Goal: Information Seeking & Learning: Learn about a topic

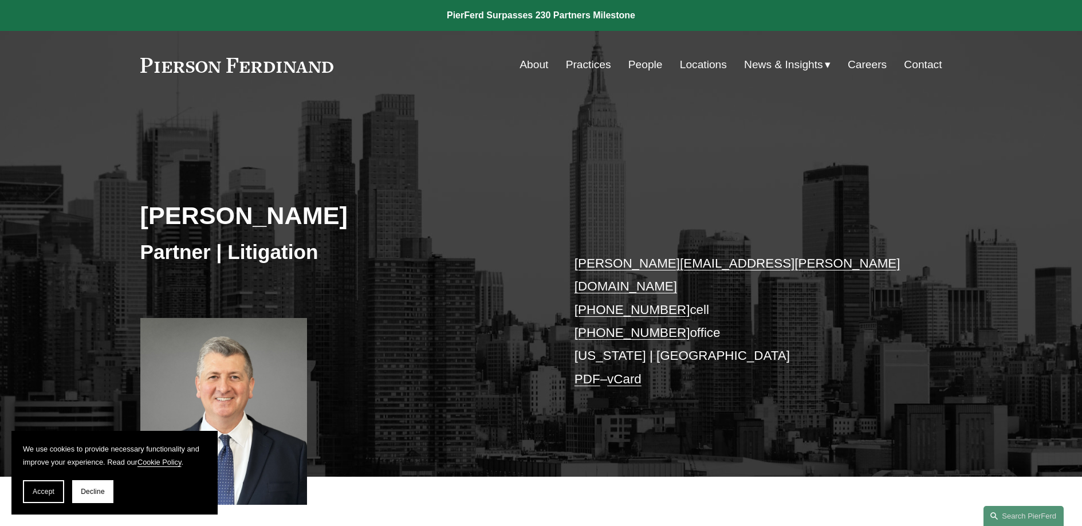
click at [635, 63] on link "People" at bounding box center [645, 65] width 34 height 22
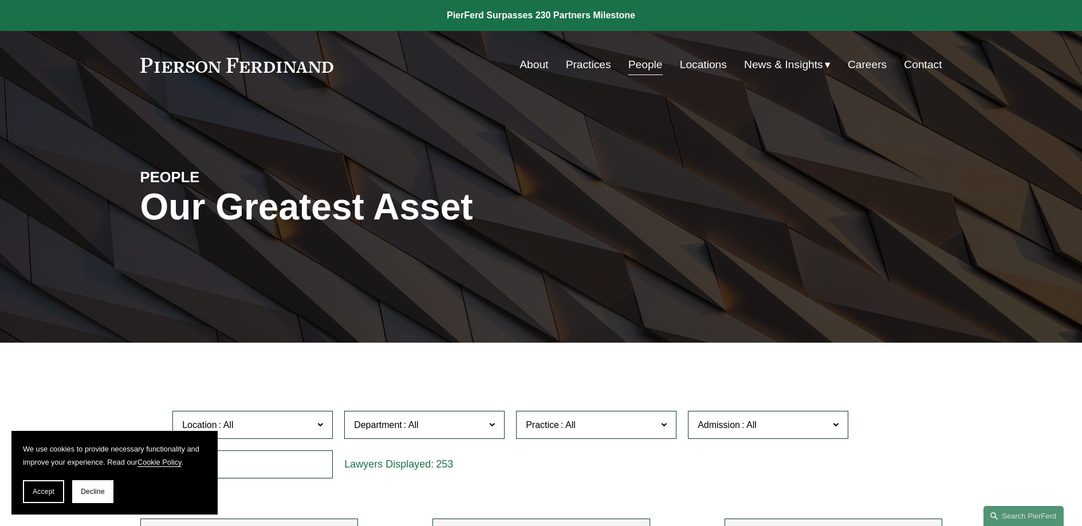
click at [263, 454] on input "text" at bounding box center [252, 464] width 160 height 28
type input "*****"
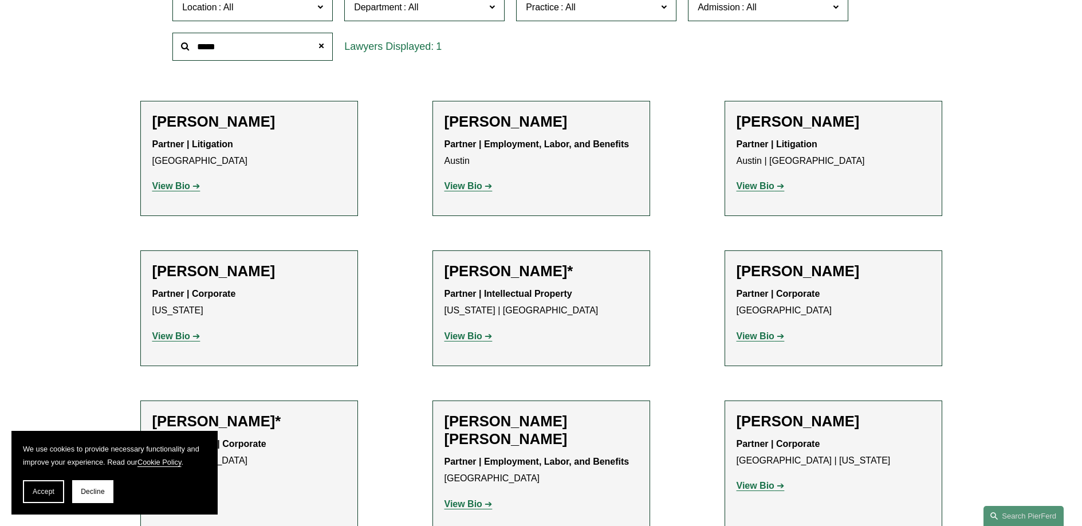
scroll to position [403, 0]
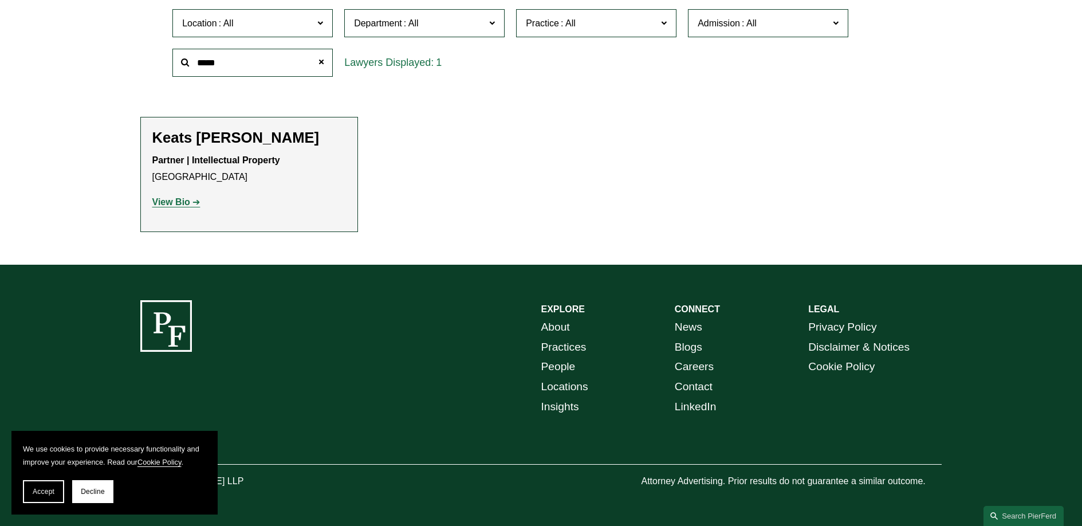
click at [167, 199] on strong "View Bio" at bounding box center [171, 202] width 38 height 10
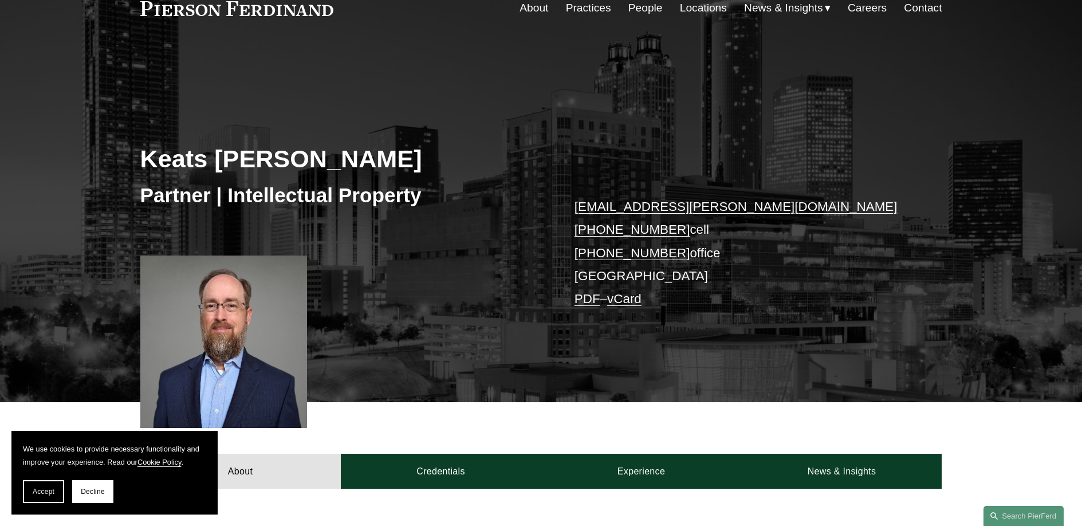
scroll to position [112, 0]
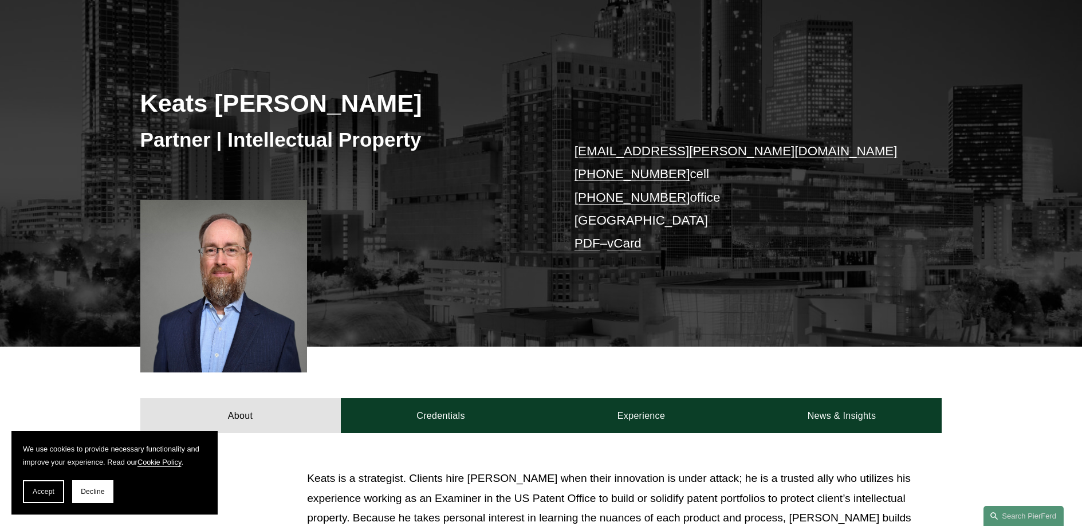
drag, startPoint x: 81, startPoint y: 497, endPoint x: 94, endPoint y: 495, distance: 13.3
click at [81, 497] on button "Decline" at bounding box center [92, 491] width 41 height 23
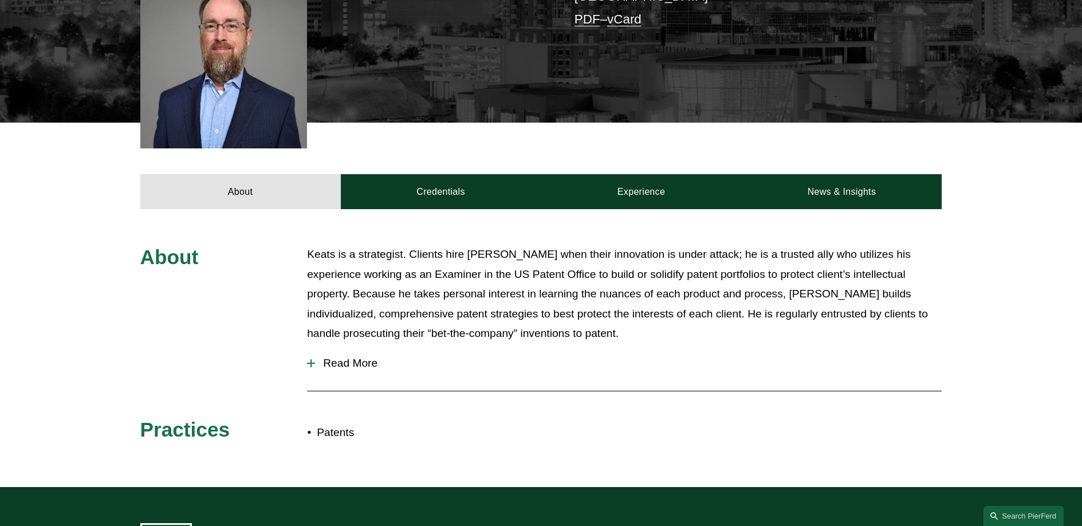
scroll to position [359, 0]
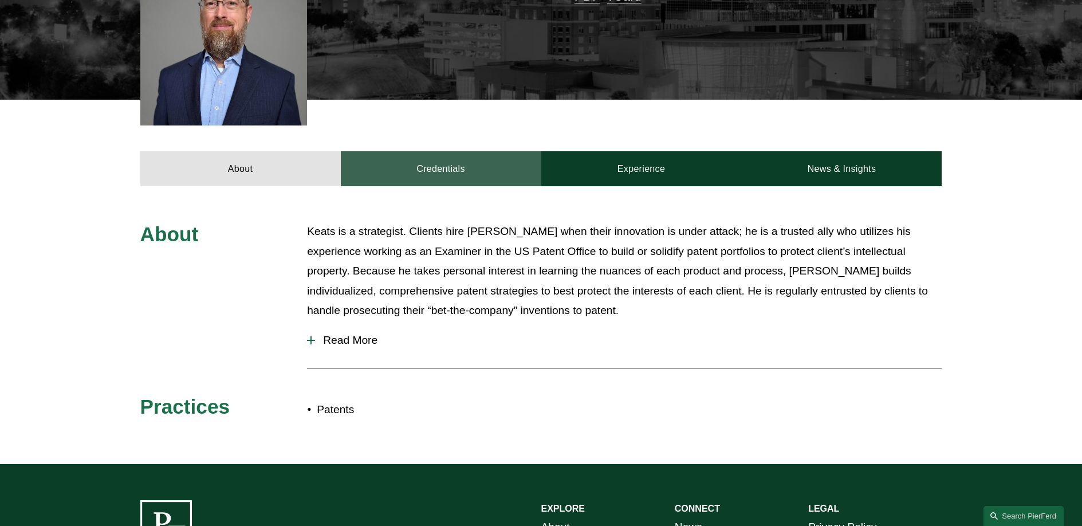
click at [470, 174] on link "Credentials" at bounding box center [441, 168] width 200 height 34
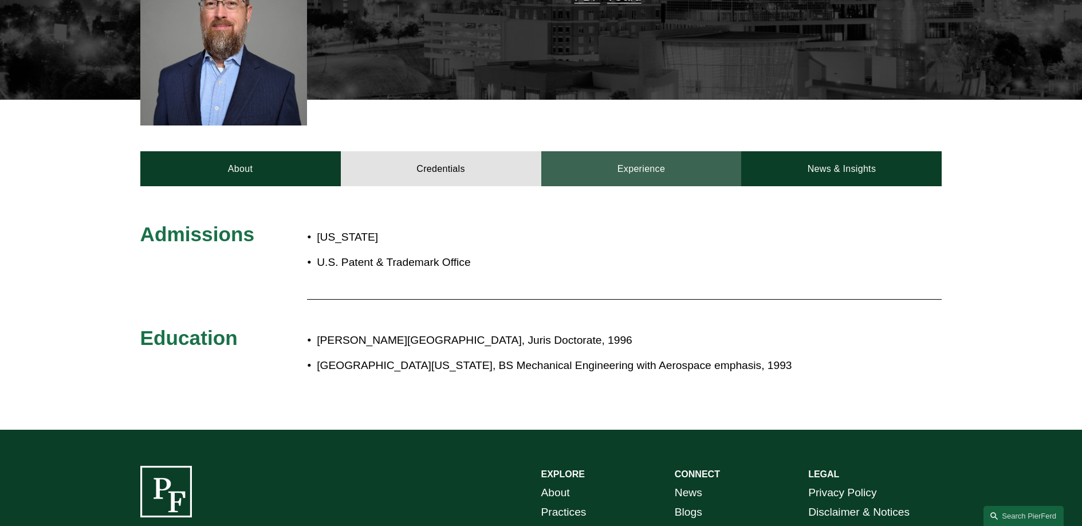
click at [583, 170] on link "Experience" at bounding box center [641, 168] width 200 height 34
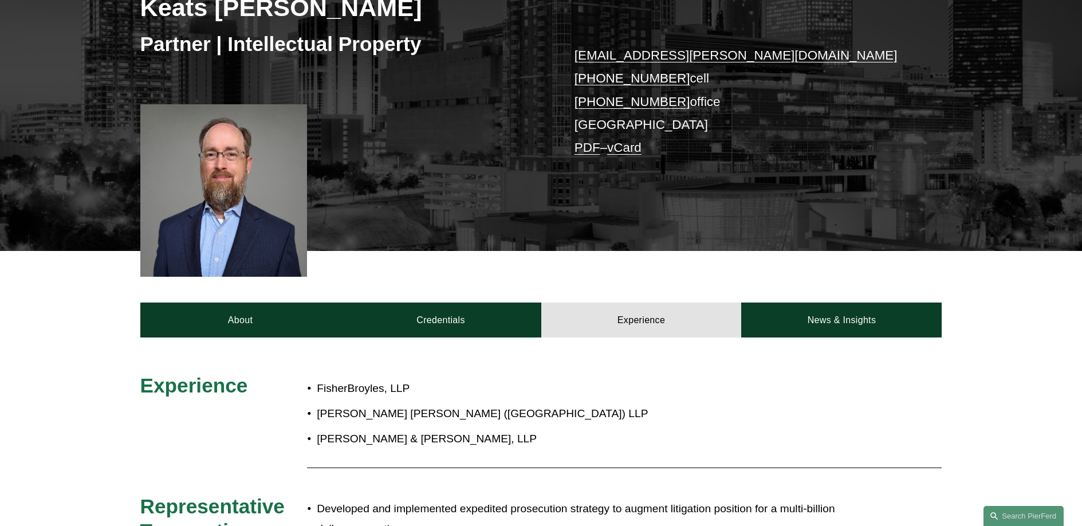
scroll to position [0, 0]
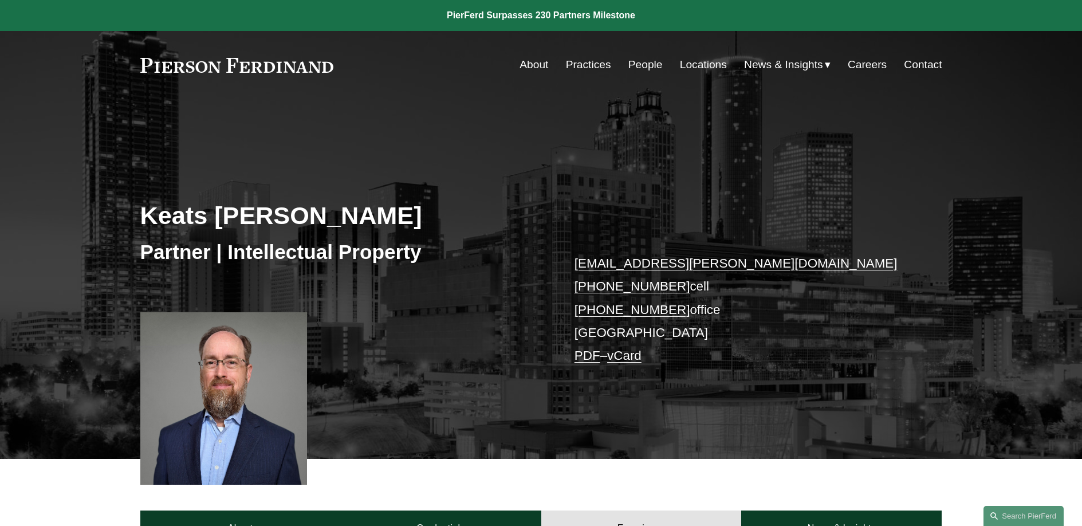
click at [456, 207] on h2 "Keats Quinalty" at bounding box center [340, 215] width 401 height 30
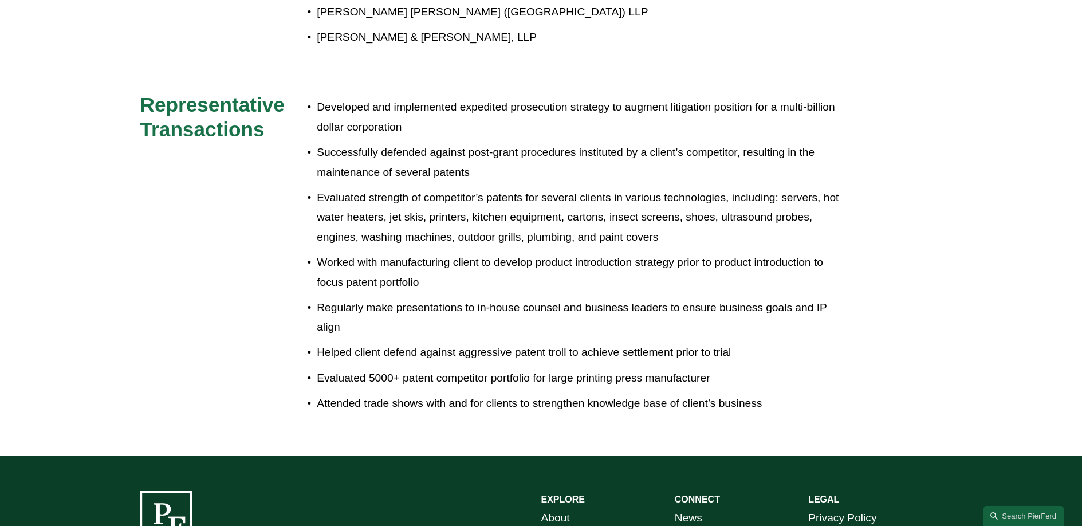
scroll to position [592, 0]
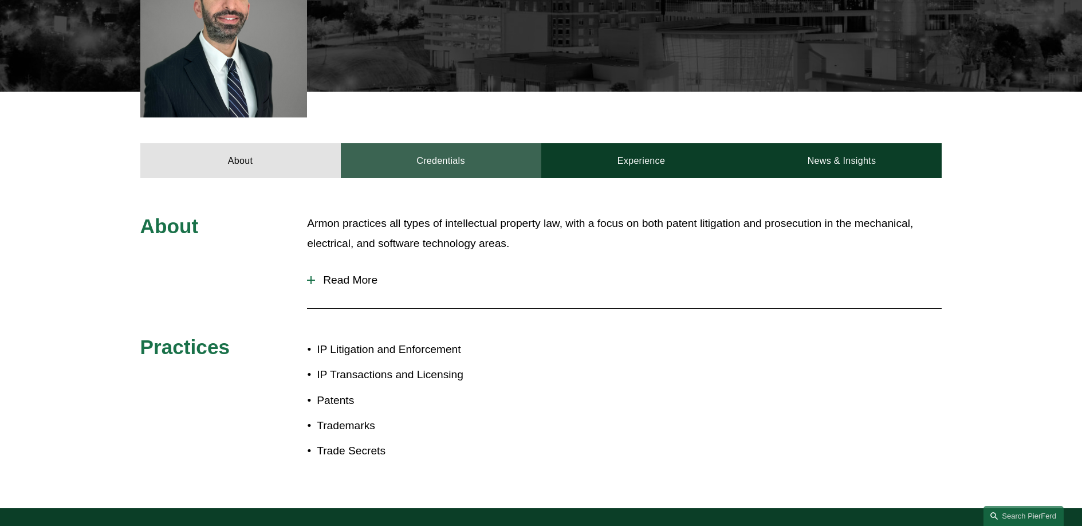
scroll to position [412, 0]
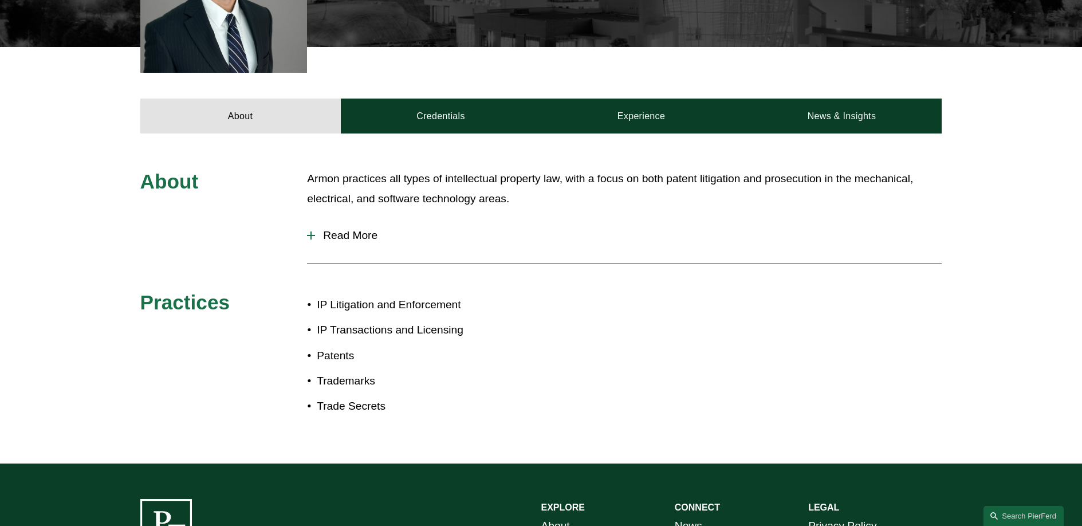
click at [353, 240] on span "Read More" at bounding box center [628, 235] width 626 height 13
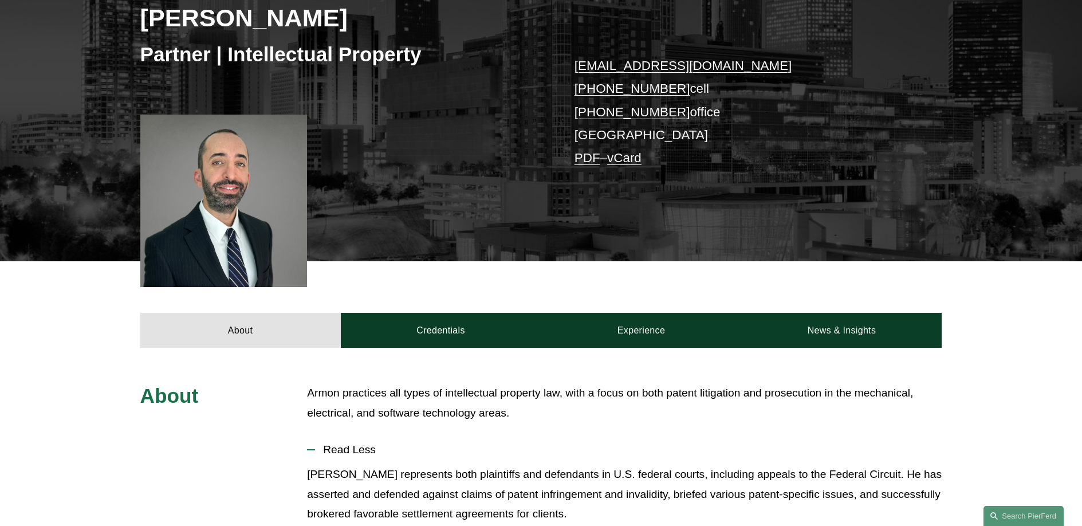
scroll to position [279, 0]
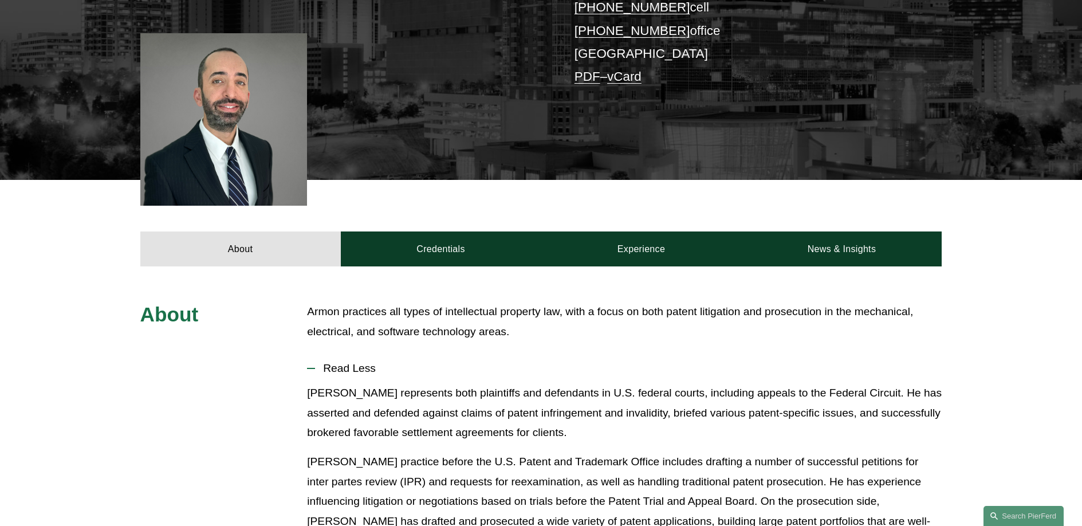
click at [467, 222] on div "About Credentials Experience News & Insights" at bounding box center [541, 223] width 1082 height 86
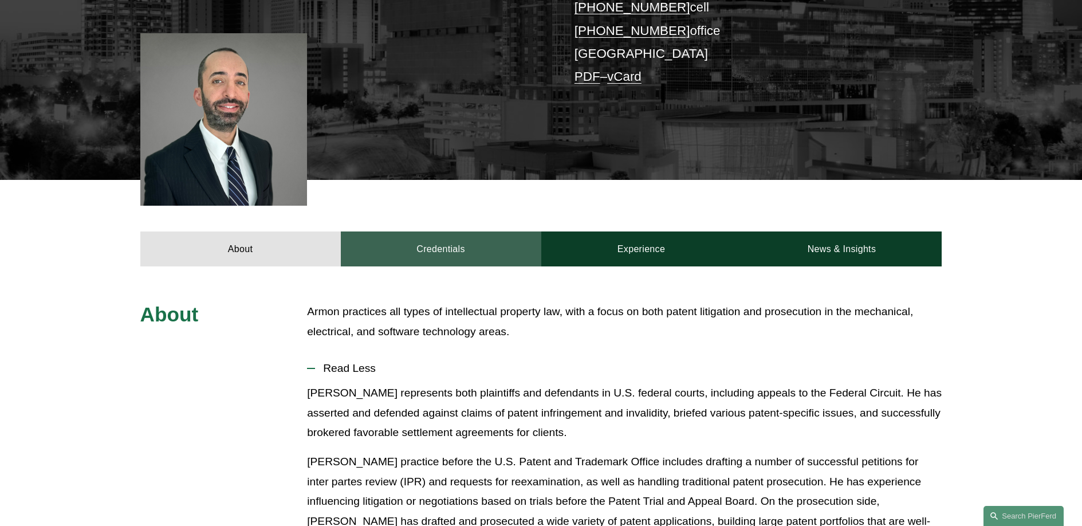
click at [467, 232] on link "Credentials" at bounding box center [441, 248] width 200 height 34
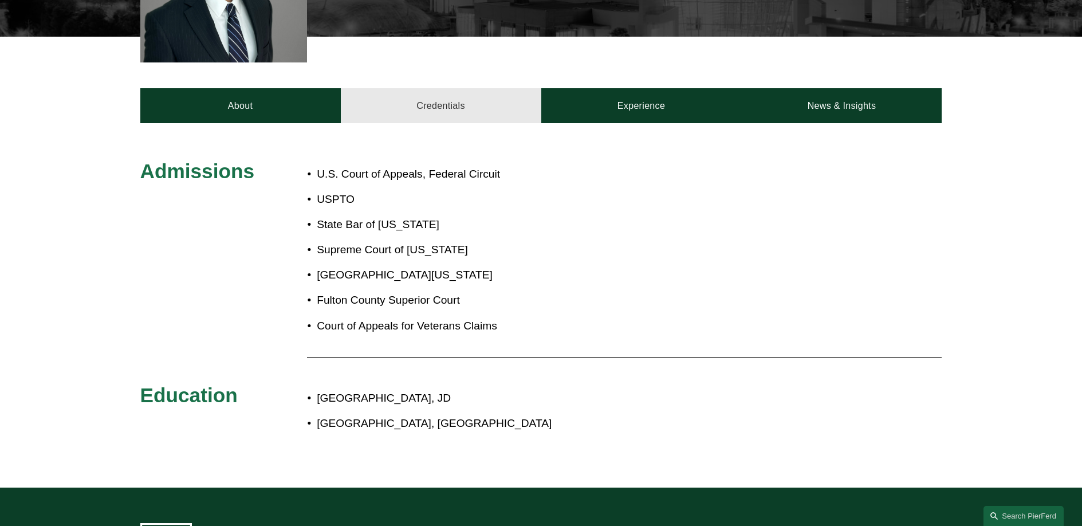
scroll to position [373, 0]
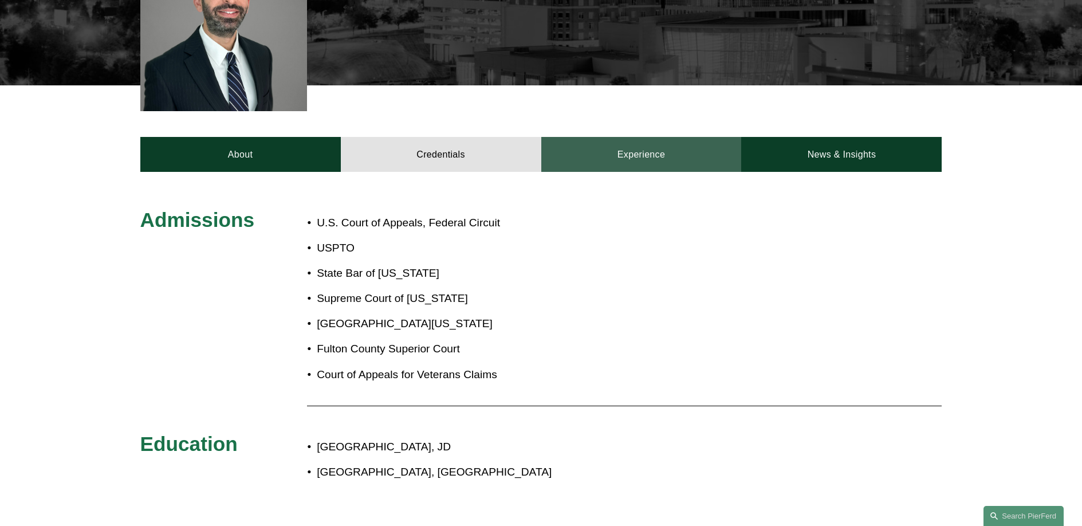
click at [638, 169] on link "Experience" at bounding box center [641, 154] width 200 height 34
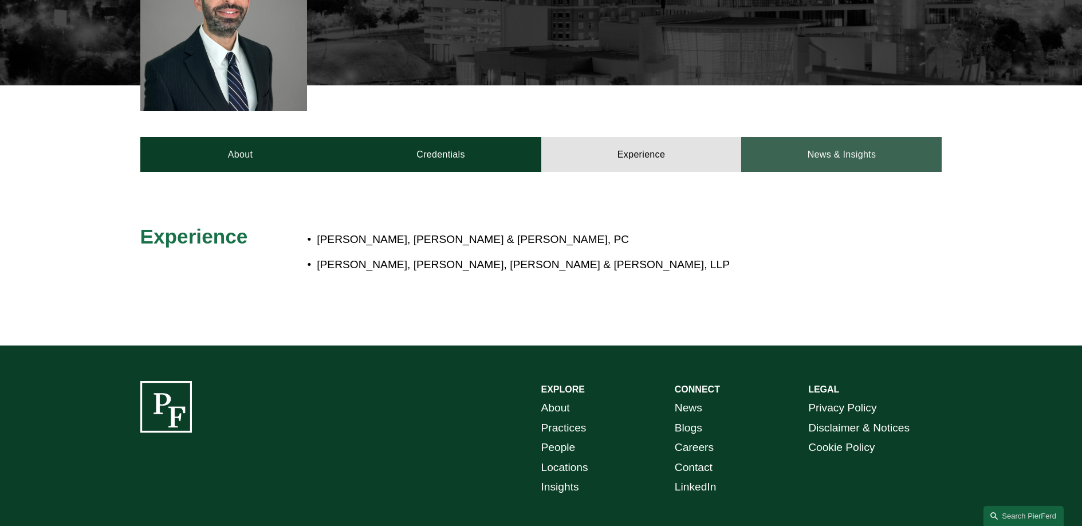
click at [850, 148] on link "News & Insights" at bounding box center [841, 154] width 200 height 34
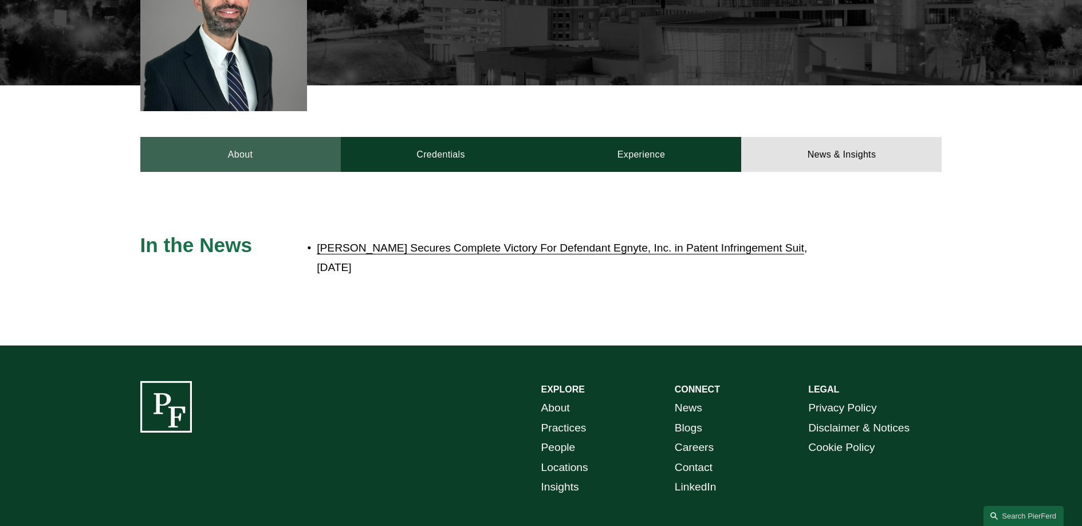
click at [260, 152] on link "About" at bounding box center [240, 154] width 200 height 34
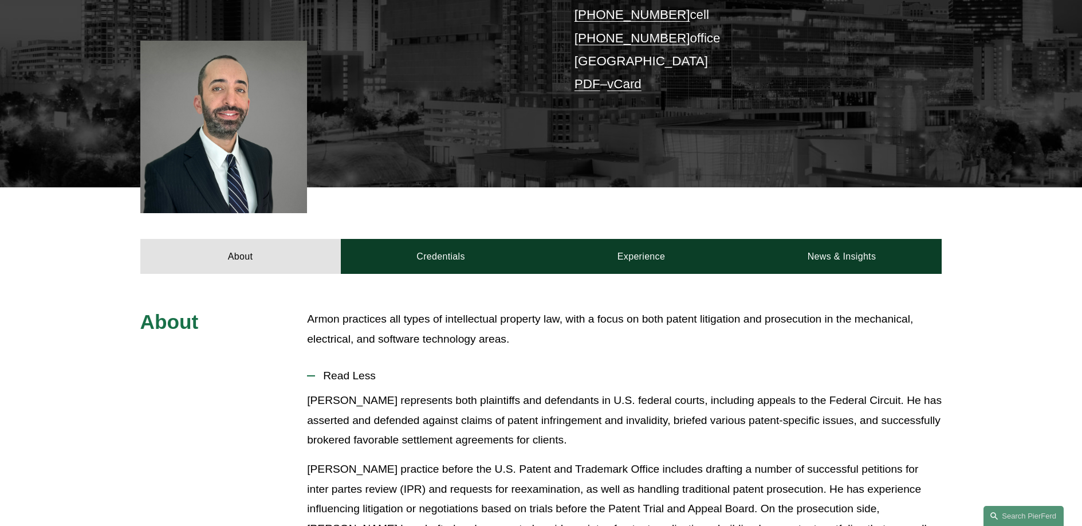
scroll to position [0, 0]
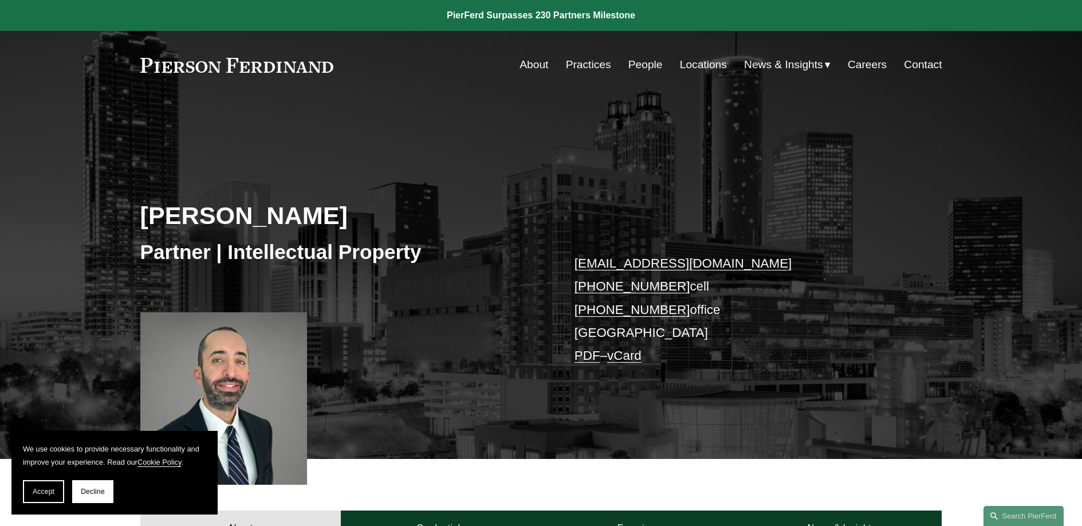
click at [330, 242] on h3 "Partner | Intellectual Property" at bounding box center [340, 251] width 401 height 25
